Goal: Task Accomplishment & Management: Complete application form

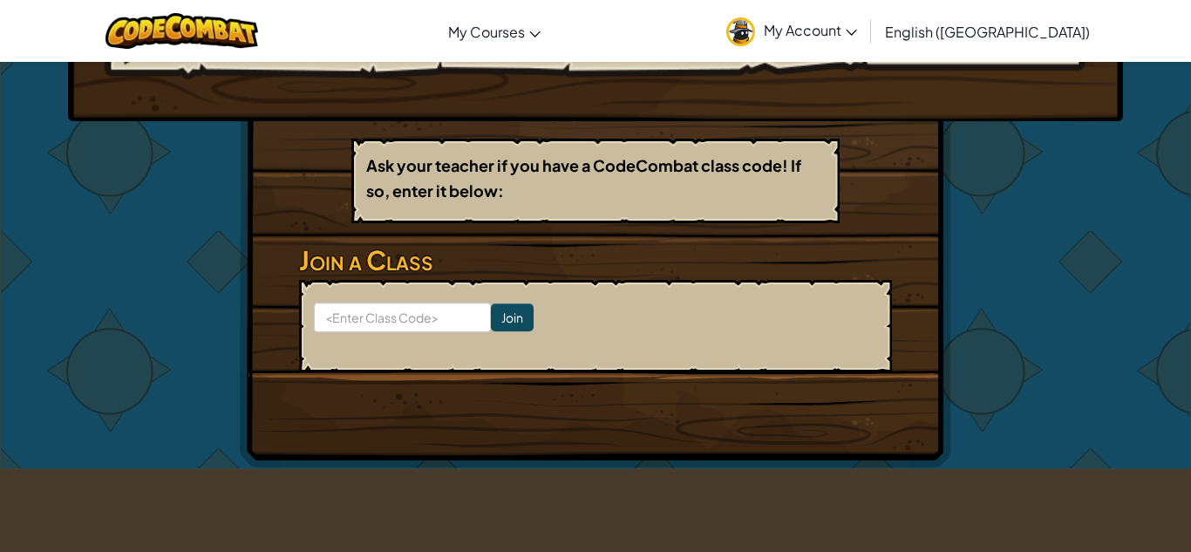
scroll to position [257, 0]
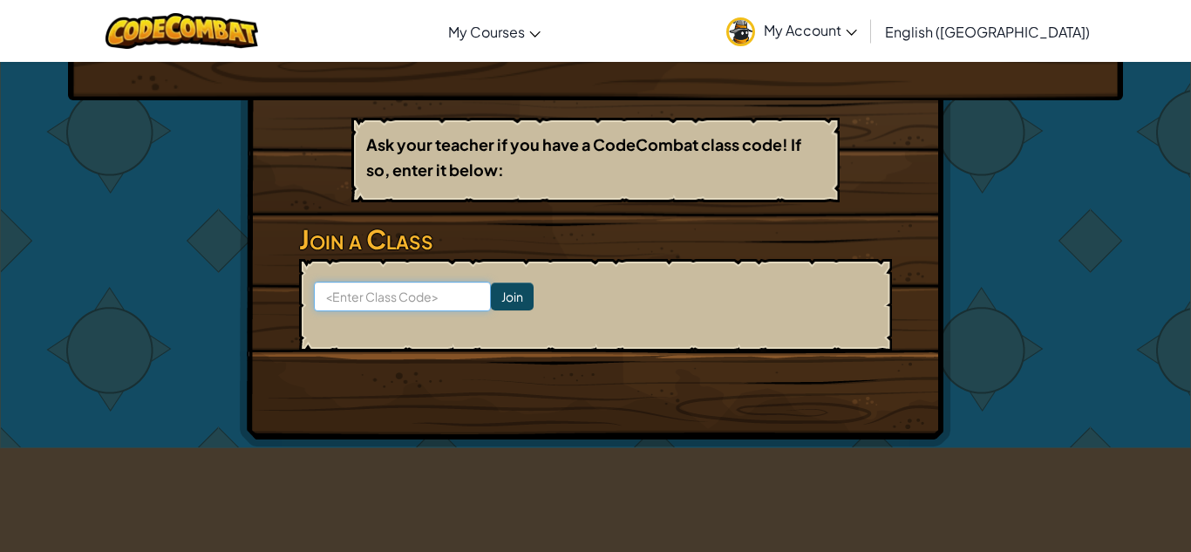
click at [399, 297] on input at bounding box center [402, 297] width 177 height 30
type input "zapsingfind"
click input "Join" at bounding box center [512, 296] width 43 height 28
